Goal: Task Accomplishment & Management: Complete application form

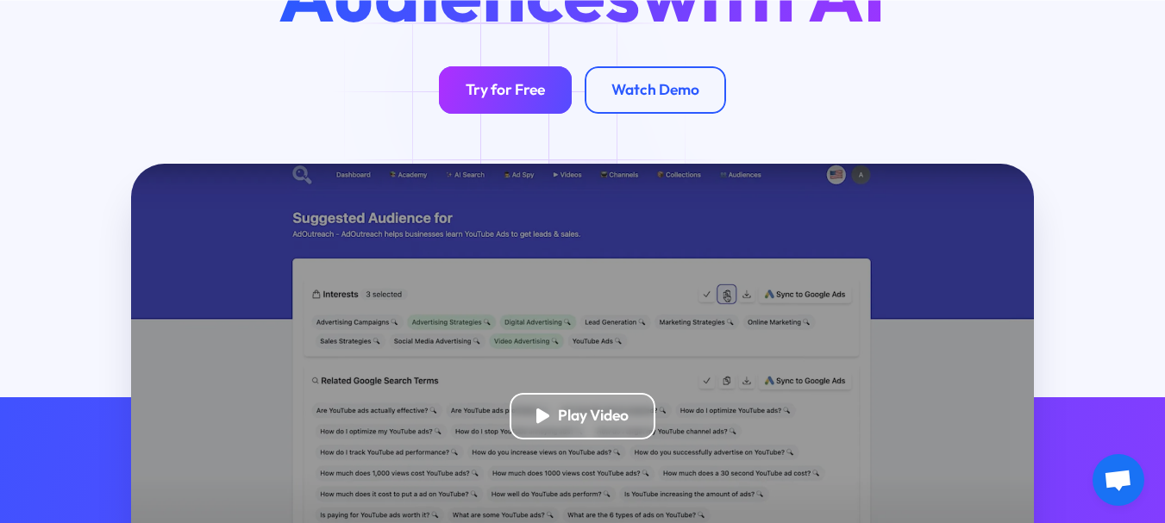
click at [516, 99] on div "Try for Free" at bounding box center [505, 90] width 79 height 19
